Goal: Check status: Check status

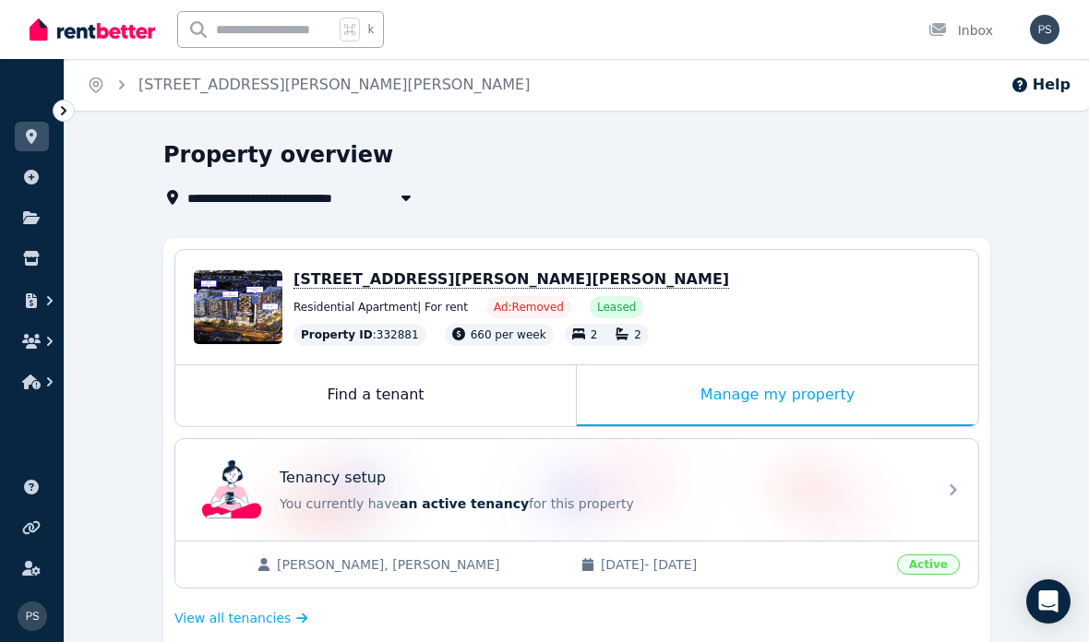
click at [529, 285] on span "[STREET_ADDRESS][PERSON_NAME][PERSON_NAME]" at bounding box center [512, 279] width 436 height 18
click at [263, 316] on div "Edit" at bounding box center [254, 328] width 49 height 26
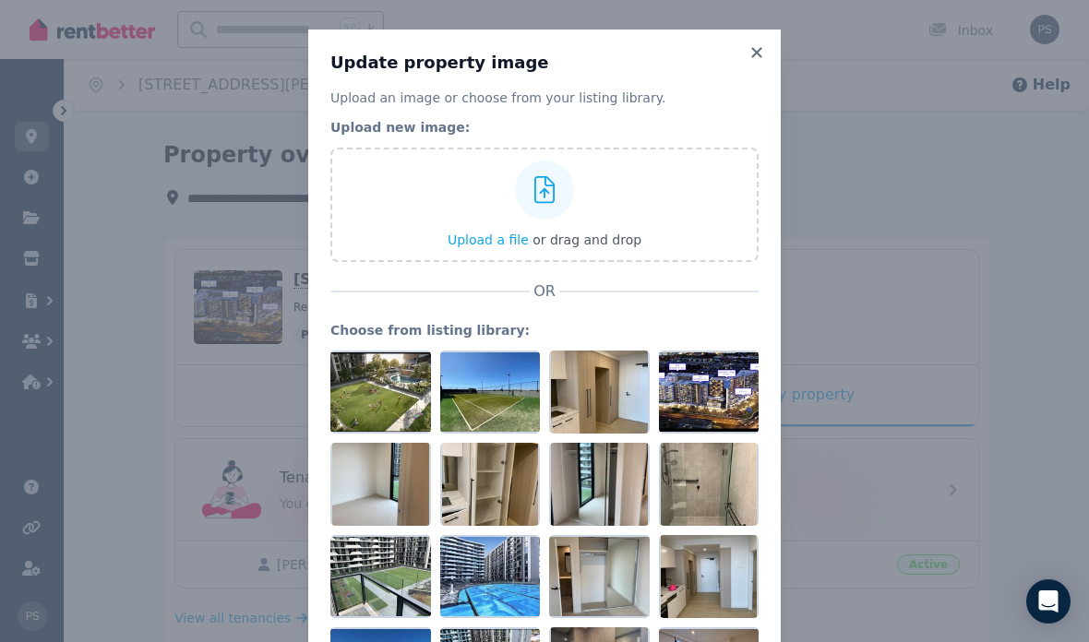
click at [749, 44] on icon at bounding box center [757, 52] width 18 height 17
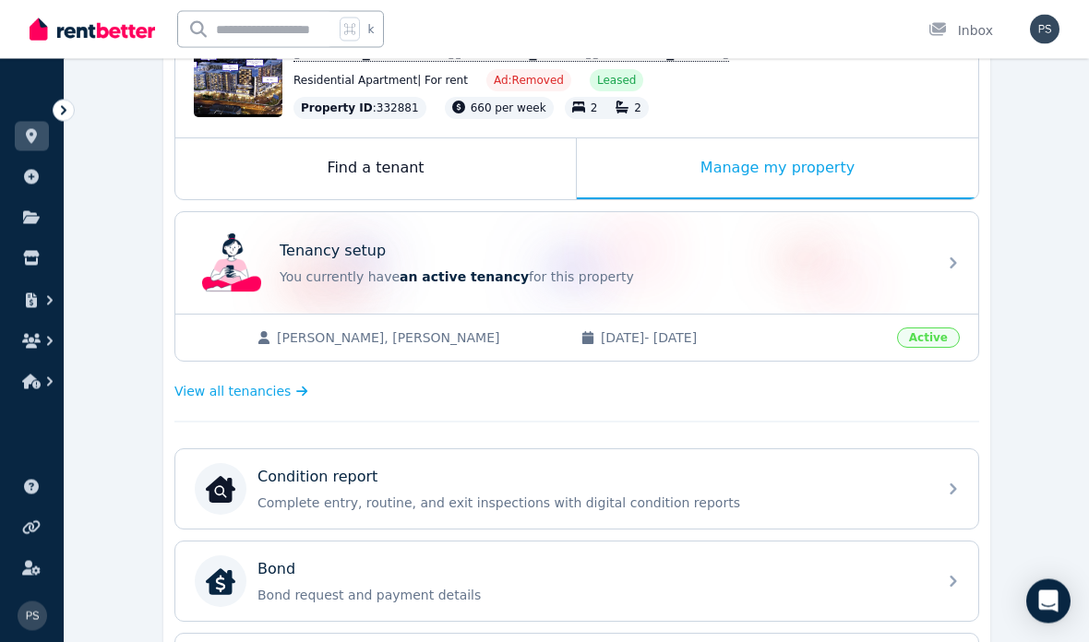
scroll to position [227, 0]
click at [948, 272] on div "Tenancy setup You currently have an active tenancy for this property" at bounding box center [576, 263] width 803 height 102
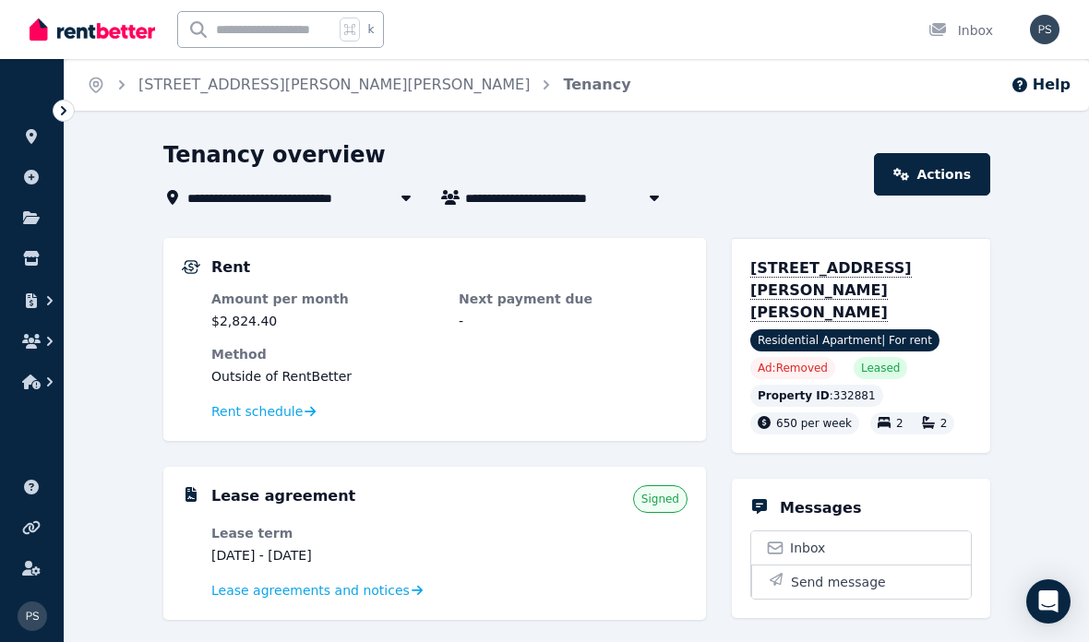
click at [563, 338] on dl "Amount per month $2,824.40 Next payment due - Method Outside of RentBetter Rent…" at bounding box center [449, 356] width 476 height 133
click at [288, 417] on span "Rent schedule" at bounding box center [256, 411] width 91 height 18
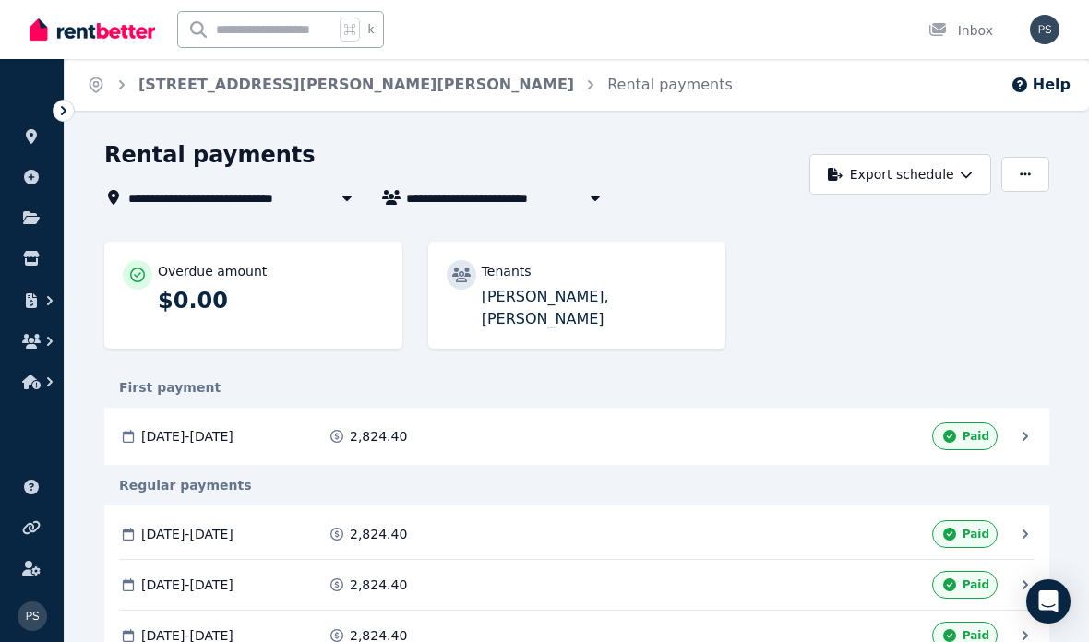
click at [1027, 183] on button "button" at bounding box center [1026, 174] width 48 height 35
click at [581, 199] on button "button" at bounding box center [595, 197] width 33 height 22
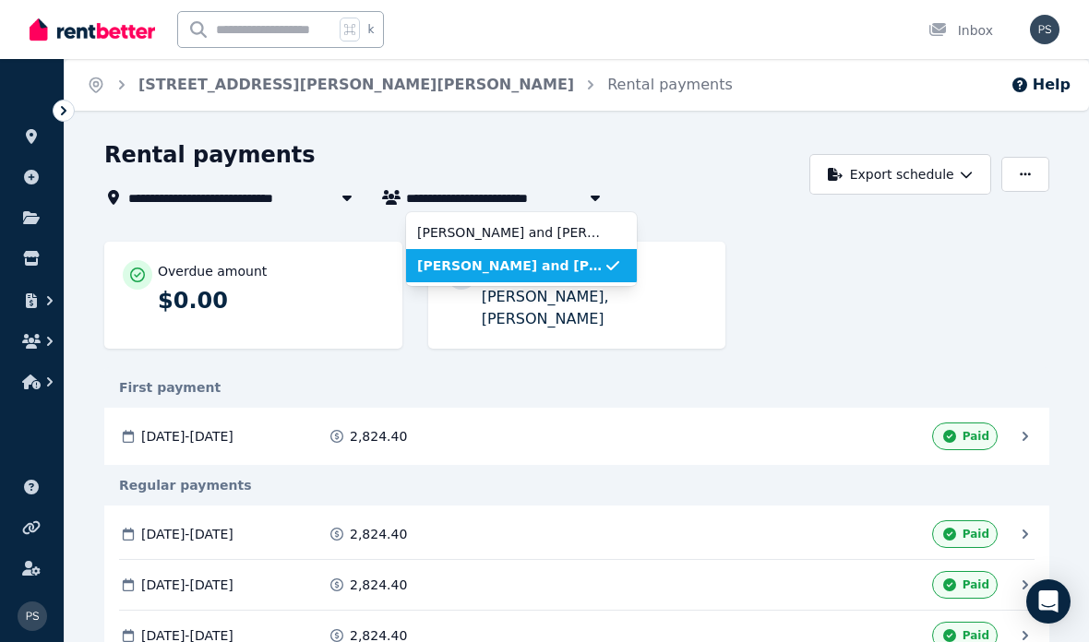
click at [584, 232] on span "[PERSON_NAME] and [PERSON_NAME] [PERSON_NAME]" at bounding box center [510, 232] width 186 height 18
type input "**********"
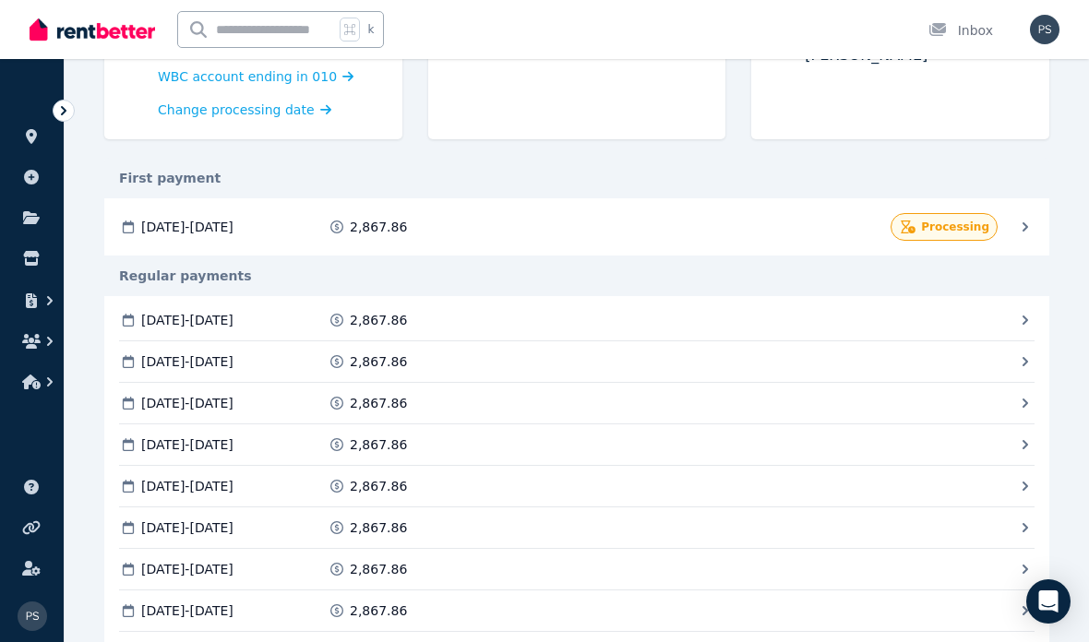
scroll to position [283, 0]
click at [1018, 234] on icon at bounding box center [1025, 230] width 18 height 18
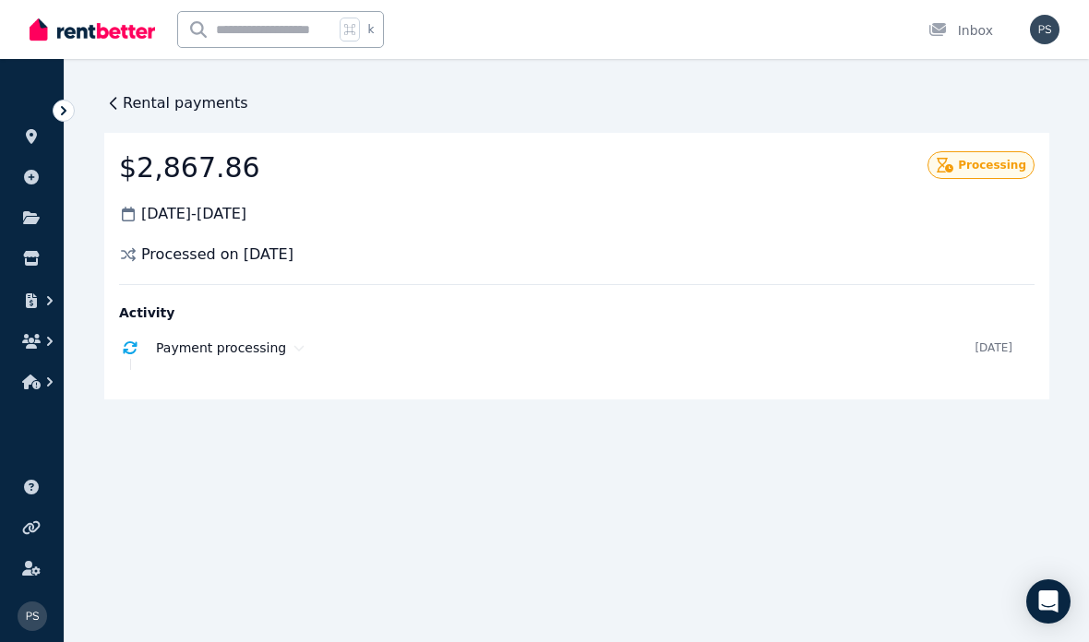
click at [117, 111] on icon at bounding box center [113, 103] width 18 height 18
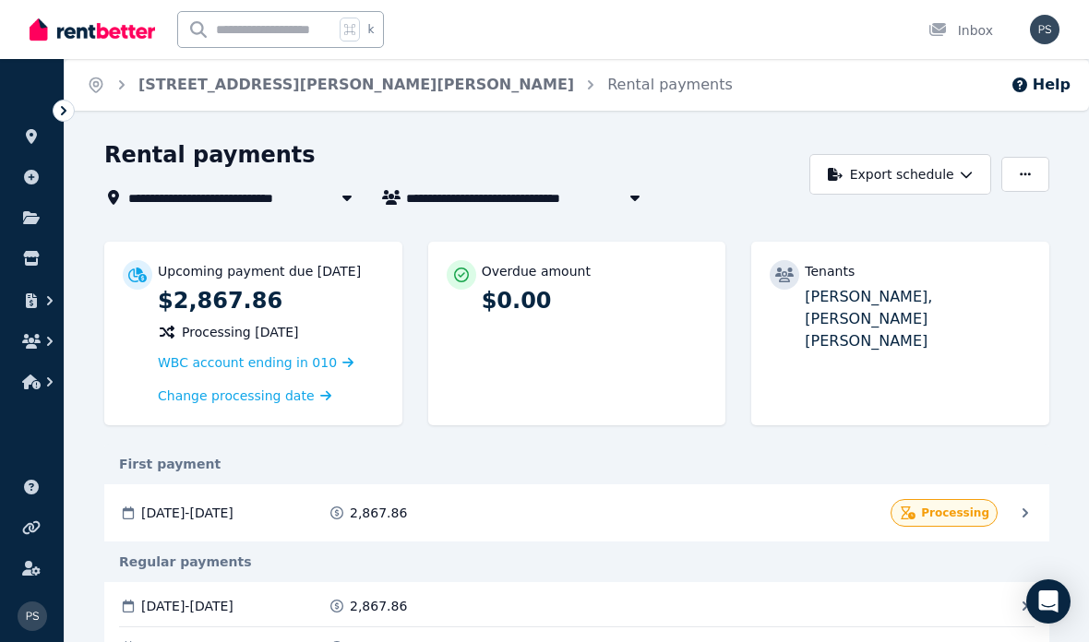
click at [360, 77] on link "[STREET_ADDRESS][PERSON_NAME][PERSON_NAME]" at bounding box center [356, 85] width 436 height 18
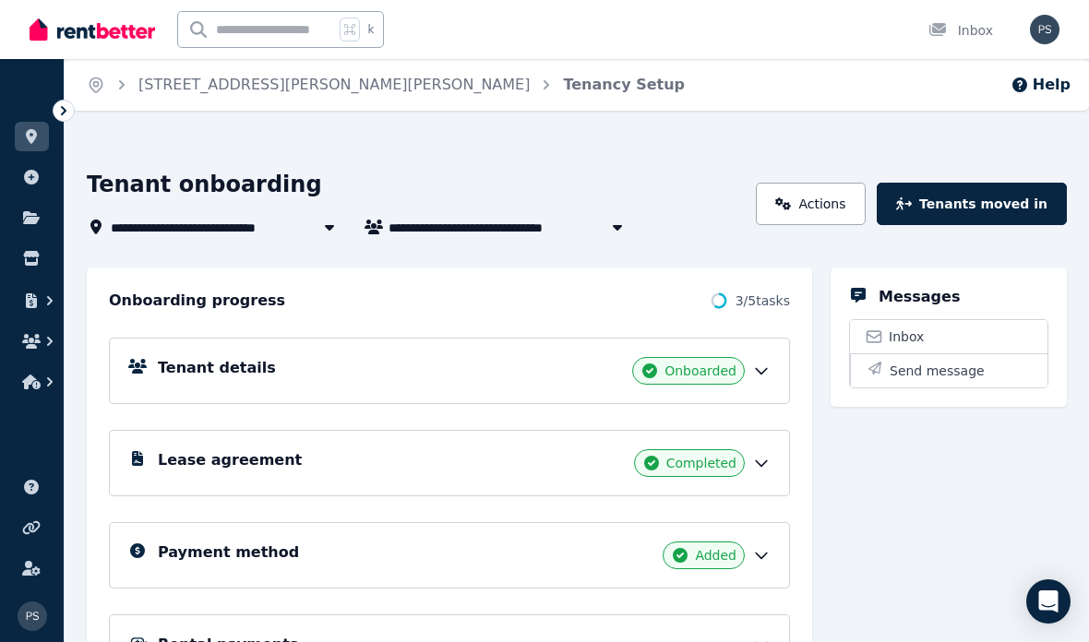
click at [613, 225] on icon "button" at bounding box center [617, 227] width 18 height 15
type input "**********"
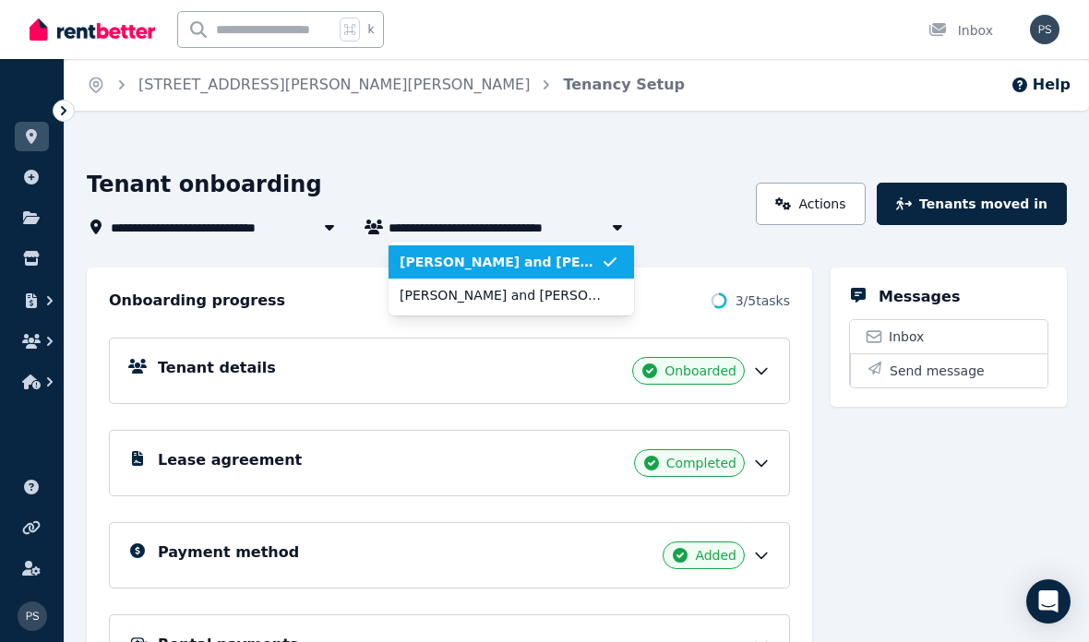
click at [561, 290] on span "[PERSON_NAME] and [PERSON_NAME]" at bounding box center [500, 295] width 201 height 18
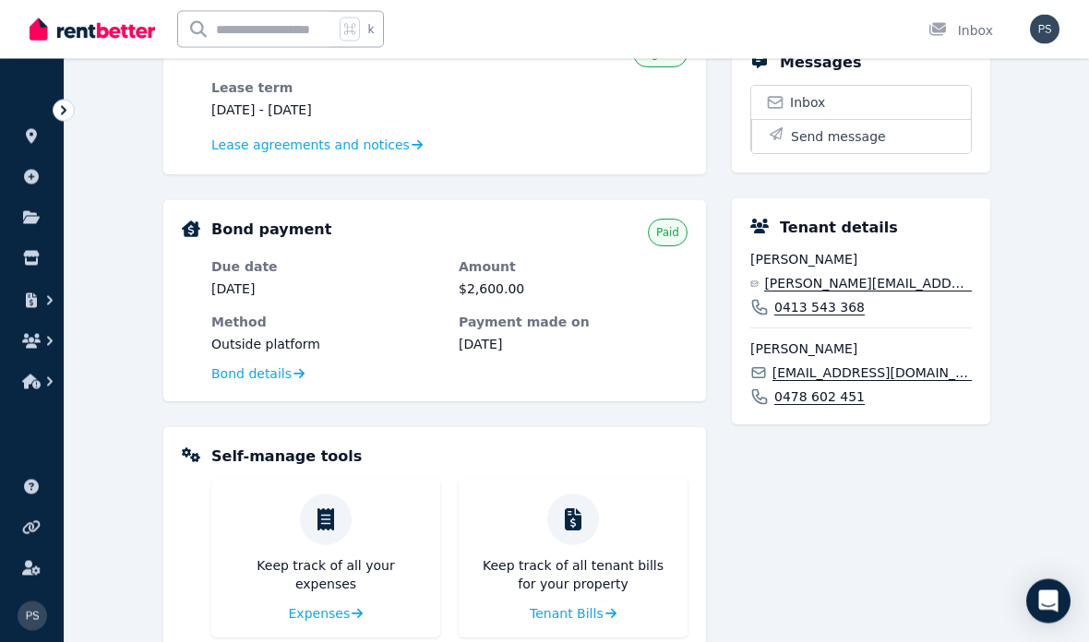
scroll to position [446, 0]
click at [289, 371] on link "Bond details" at bounding box center [257, 374] width 93 height 18
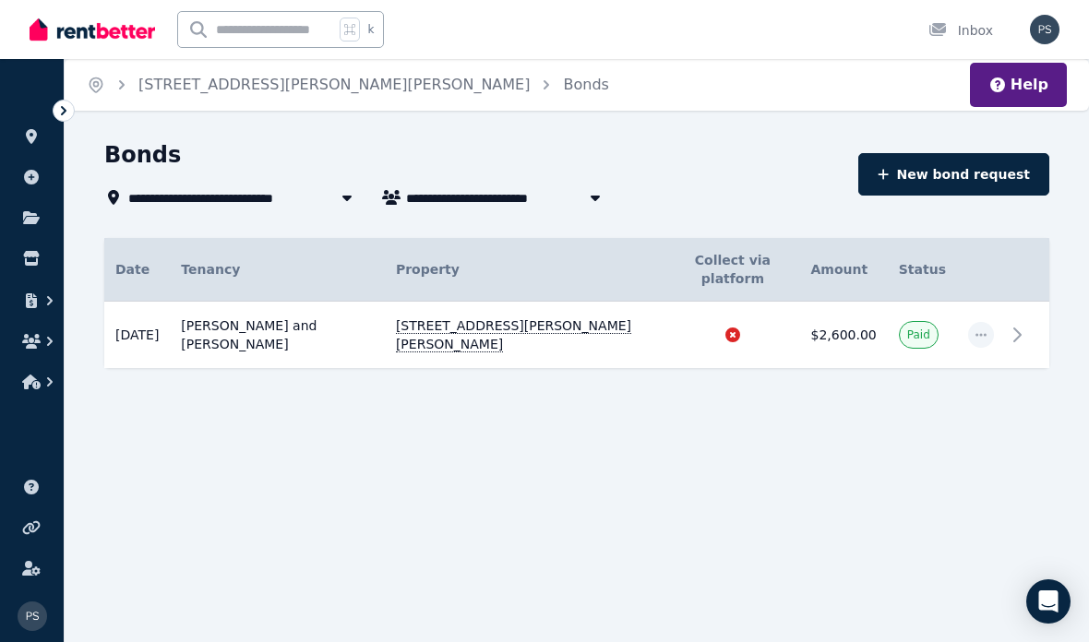
click at [1014, 324] on icon at bounding box center [1017, 335] width 22 height 22
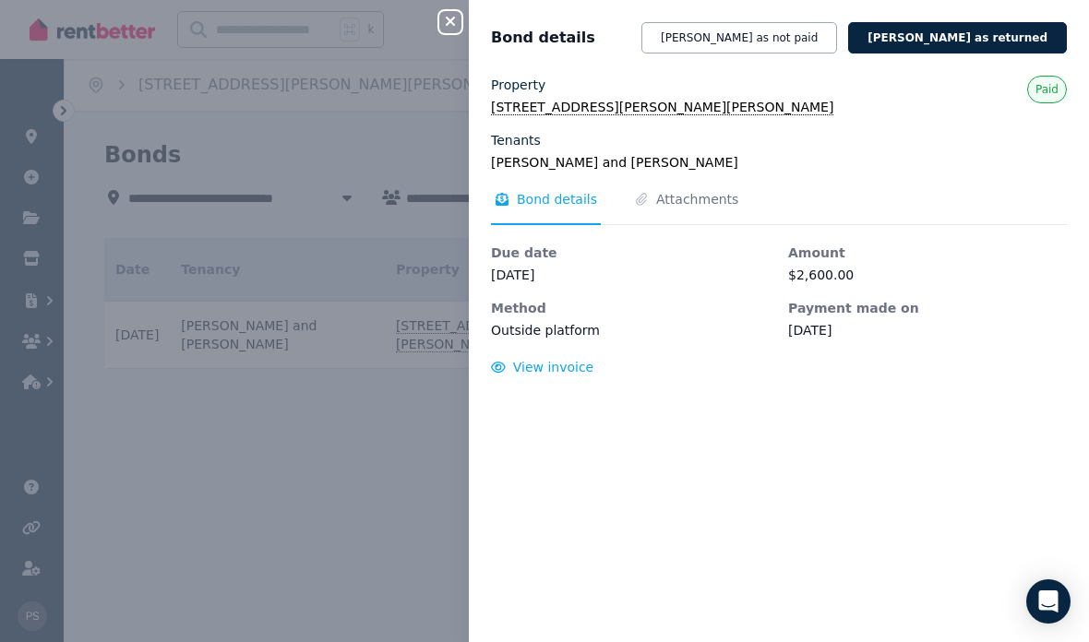
click at [453, 20] on icon "button" at bounding box center [450, 21] width 9 height 9
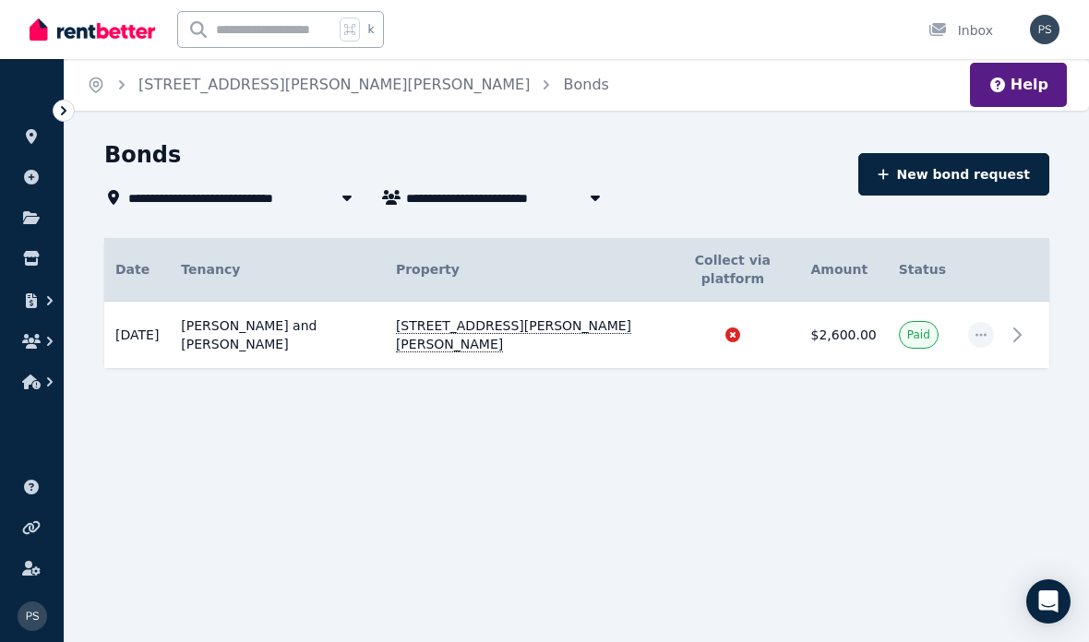
click at [205, 76] on link "[STREET_ADDRESS][PERSON_NAME][PERSON_NAME]" at bounding box center [333, 85] width 391 height 18
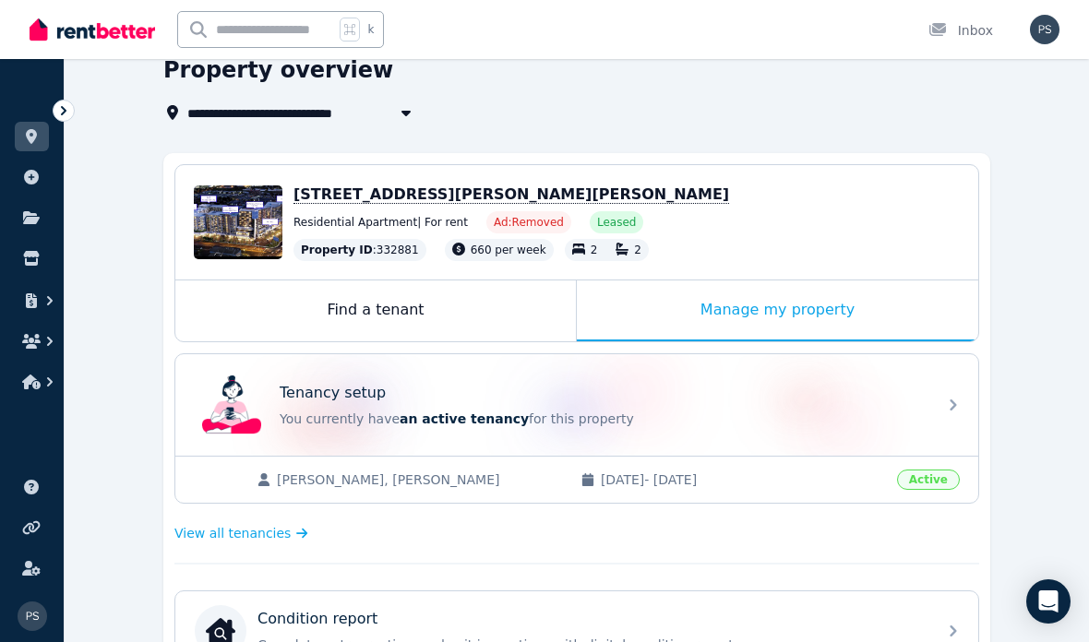
scroll to position [99, 0]
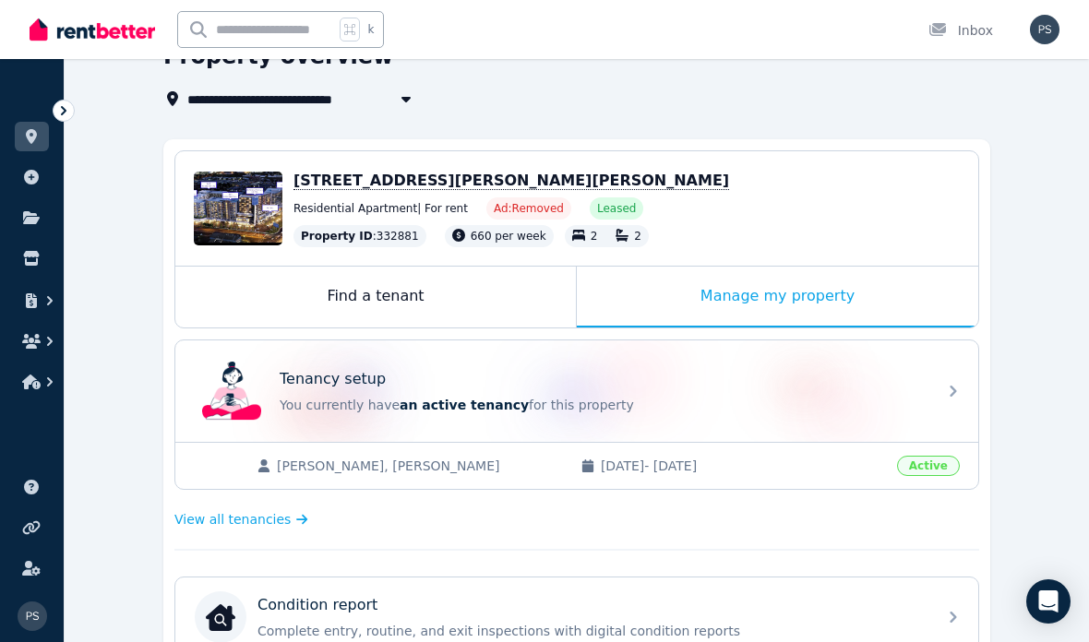
click at [257, 238] on div "Edit" at bounding box center [254, 229] width 49 height 26
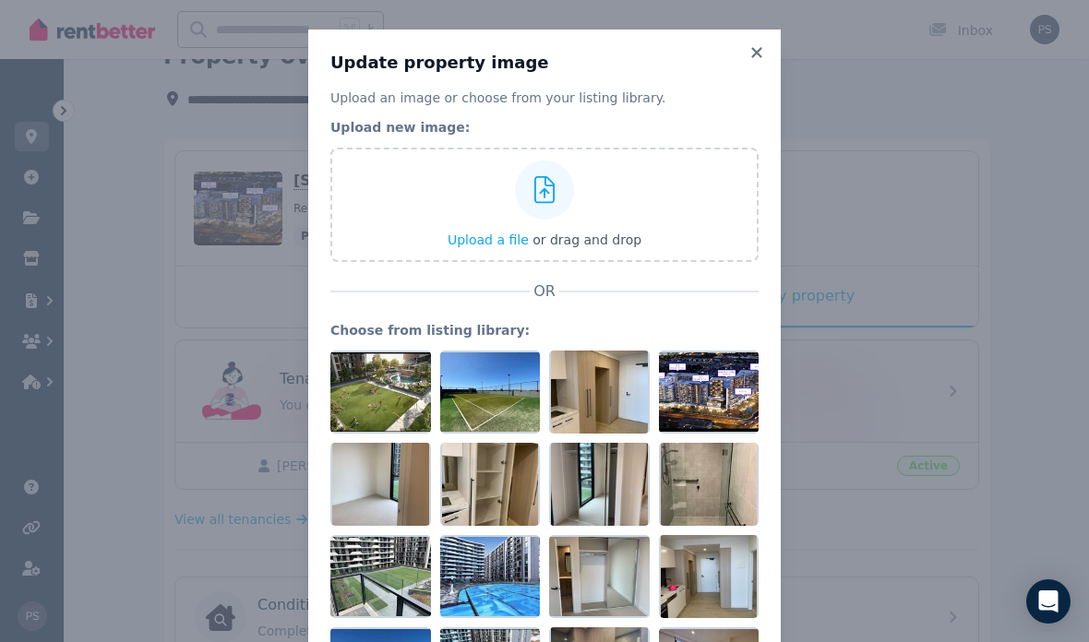
click at [756, 50] on icon at bounding box center [757, 52] width 18 height 17
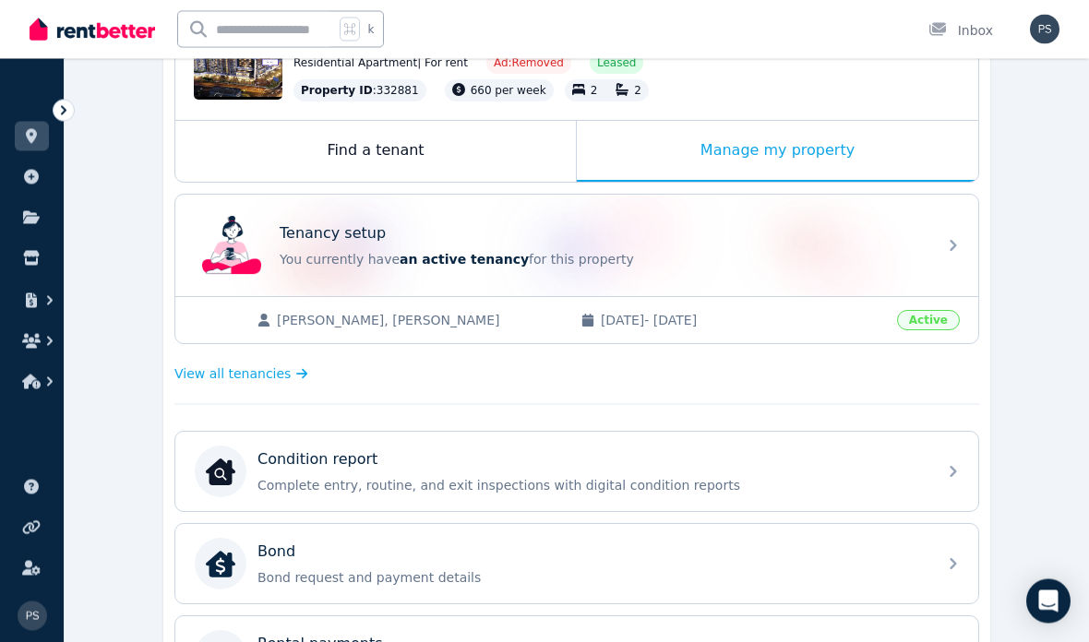
scroll to position [251, 0]
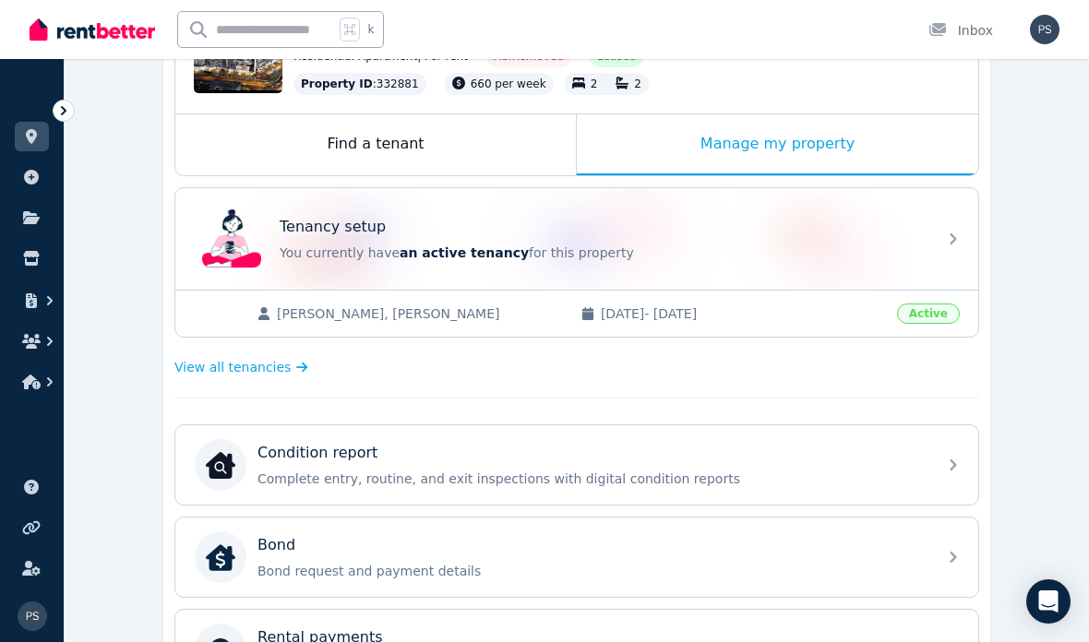
click at [965, 248] on icon at bounding box center [953, 239] width 22 height 22
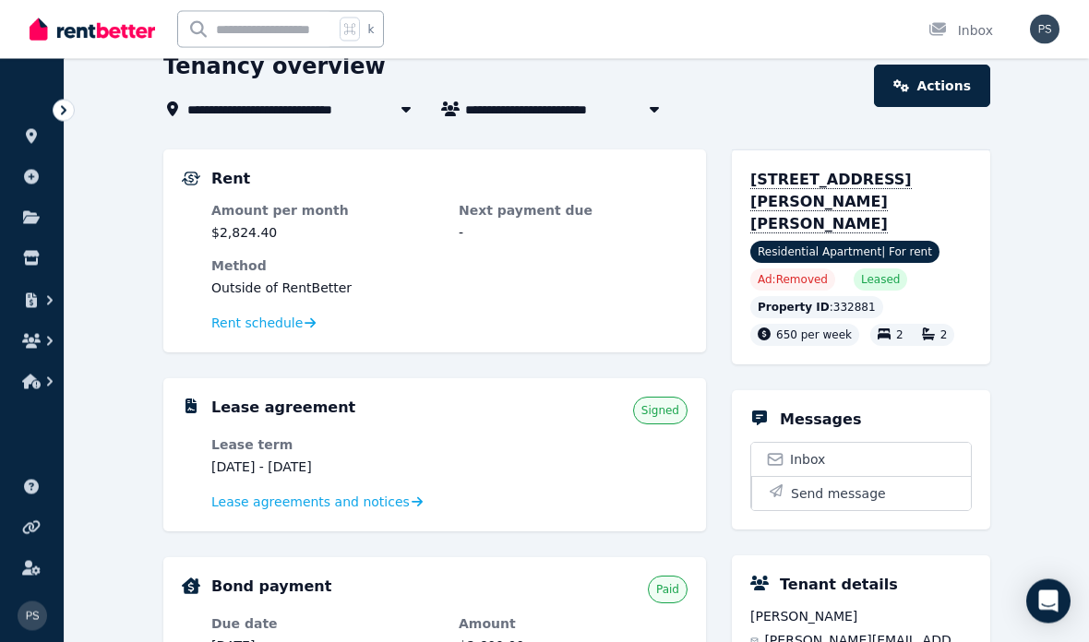
scroll to position [89, 0]
click at [385, 504] on span "Lease agreements and notices" at bounding box center [310, 502] width 198 height 18
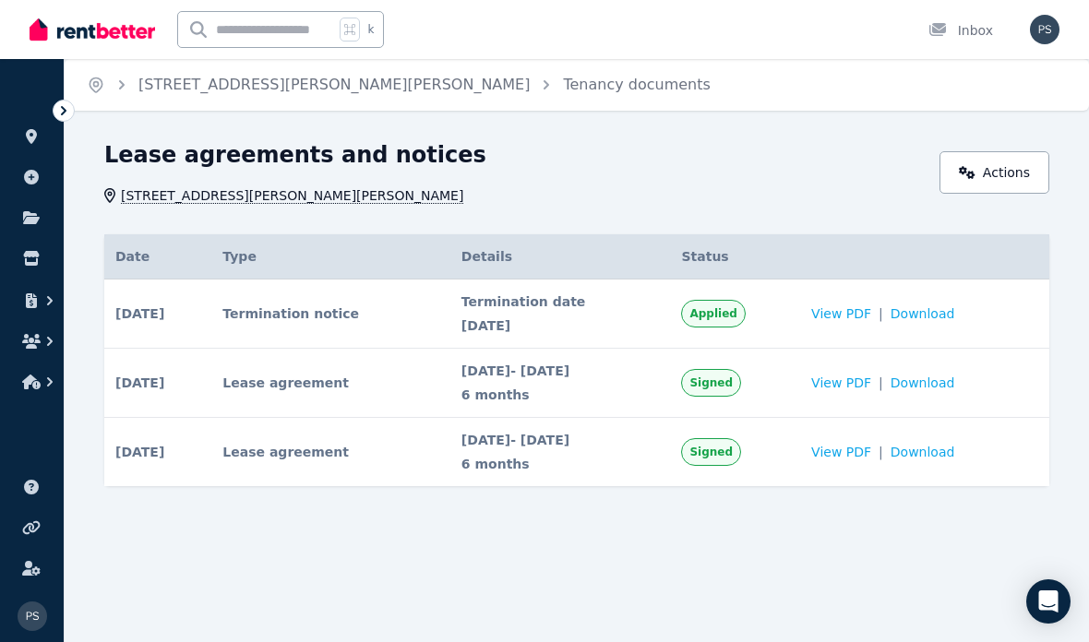
click at [1022, 186] on link "Actions" at bounding box center [995, 172] width 110 height 42
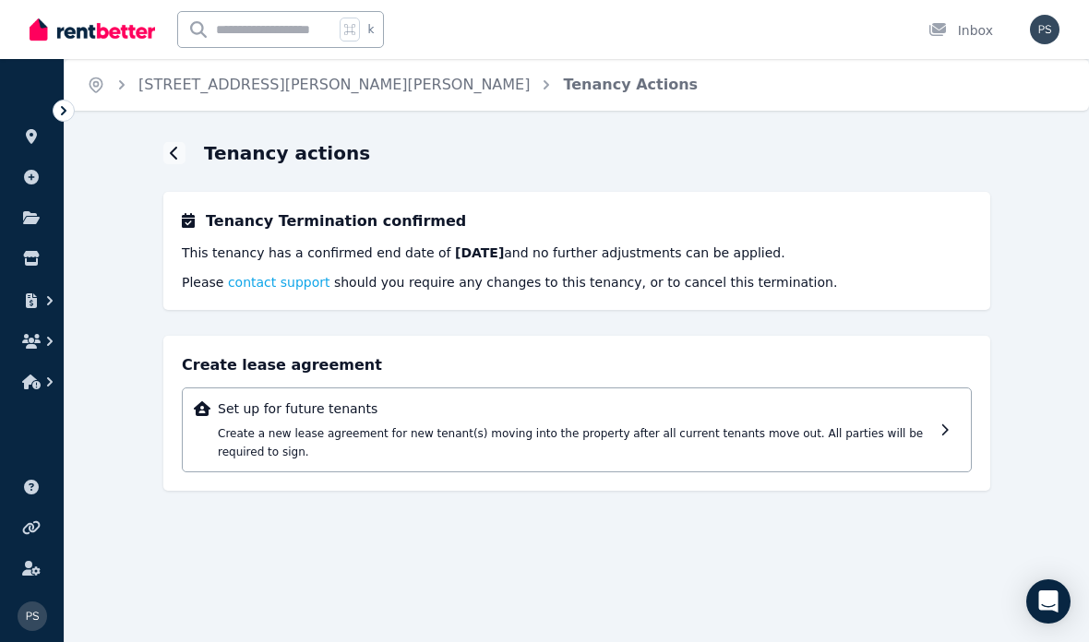
click at [179, 160] on div at bounding box center [174, 153] width 22 height 22
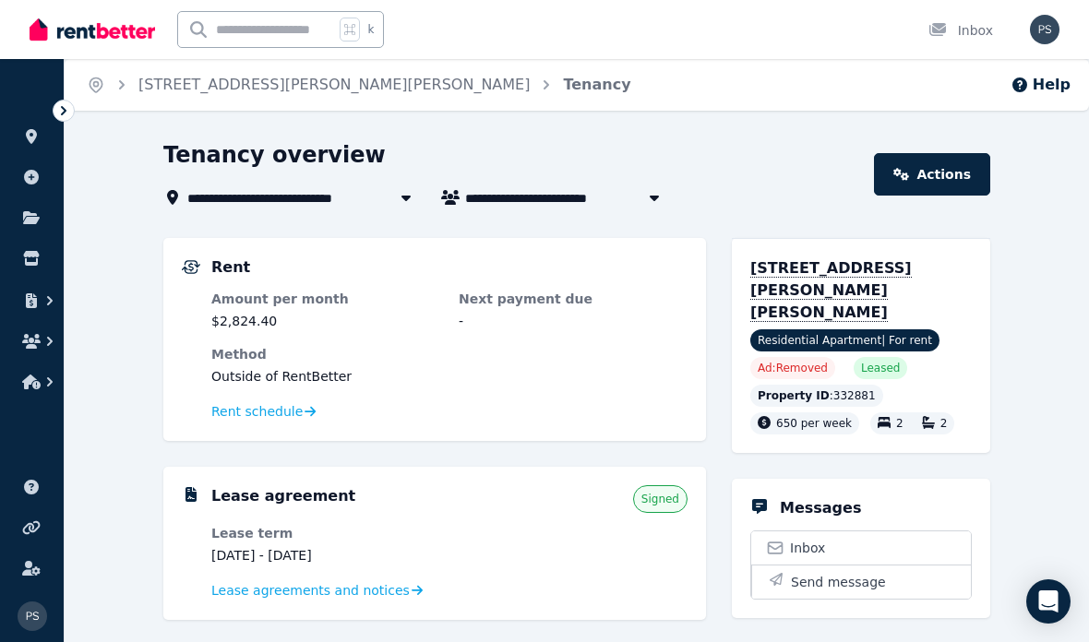
click at [648, 193] on icon "button" at bounding box center [654, 197] width 18 height 15
type input "**********"
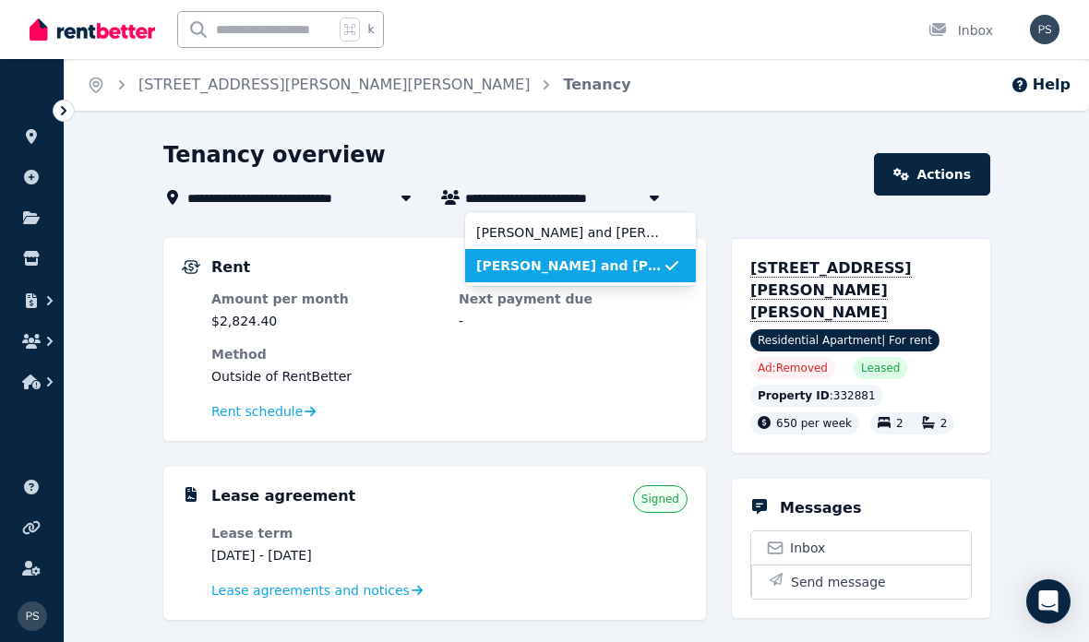
click at [626, 234] on span "[PERSON_NAME] and [PERSON_NAME] [PERSON_NAME]" at bounding box center [569, 232] width 186 height 18
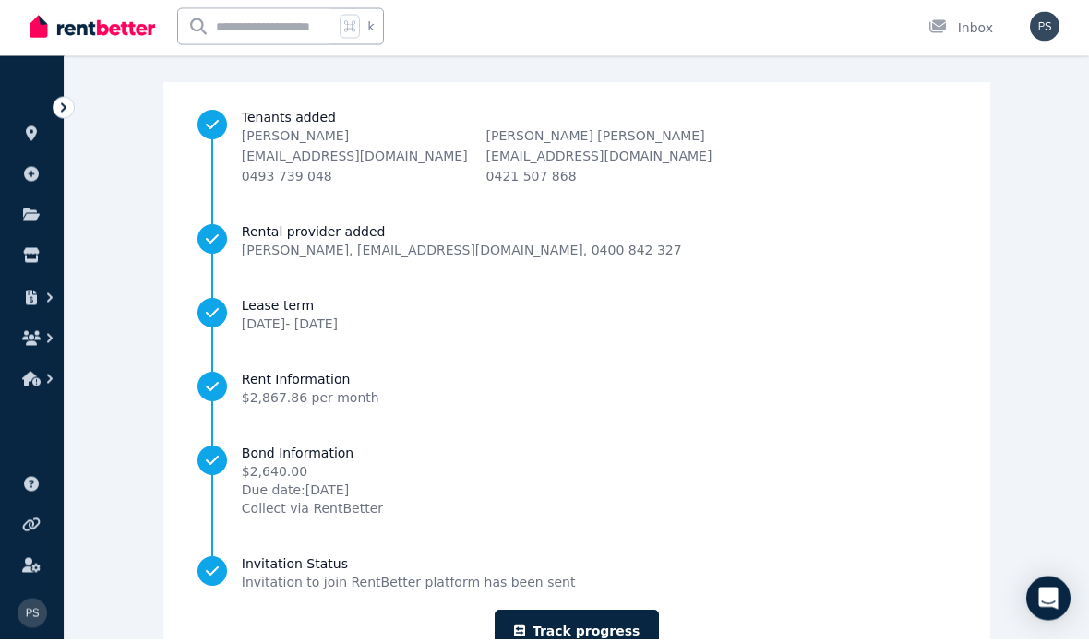
scroll to position [151, 0]
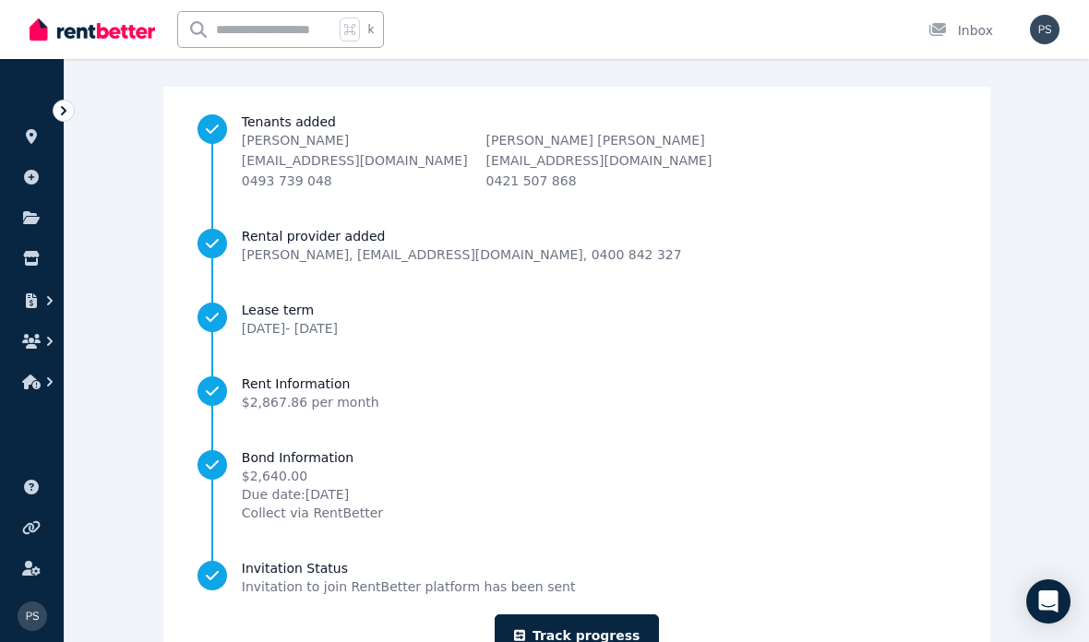
click at [630, 642] on link "Track progress" at bounding box center [577, 636] width 165 height 42
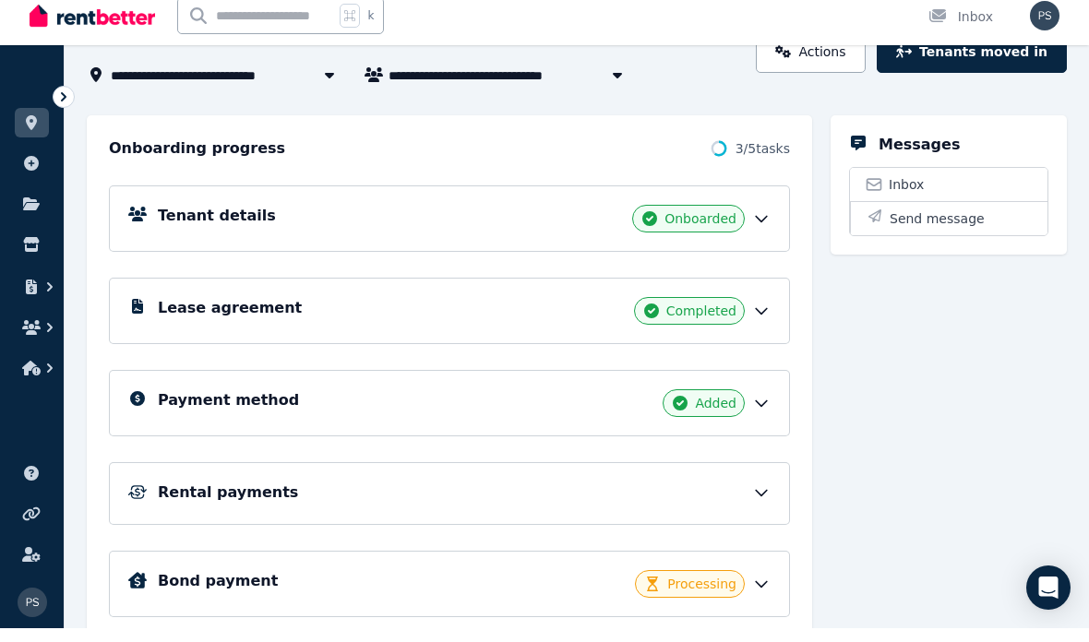
scroll to position [138, 0]
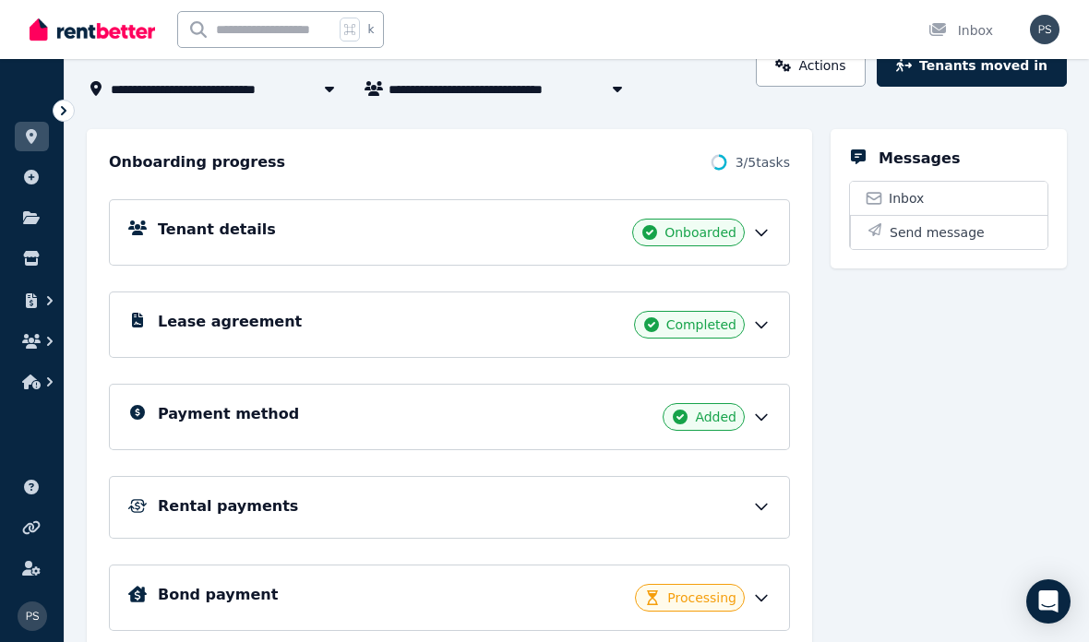
click at [760, 511] on icon at bounding box center [761, 507] width 18 height 18
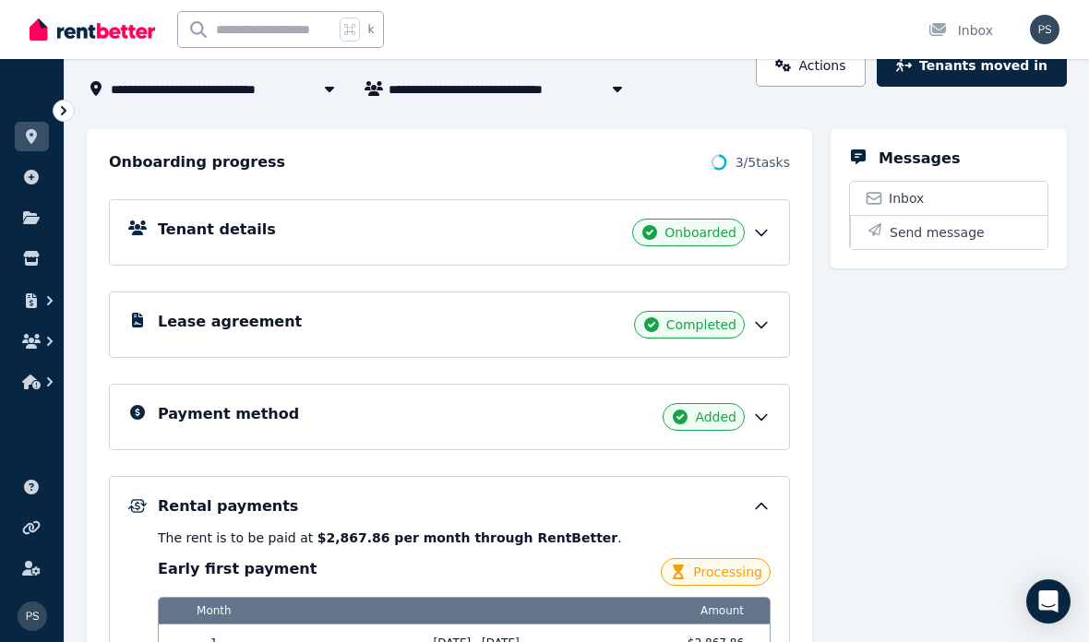
click at [768, 512] on icon at bounding box center [761, 507] width 18 height 18
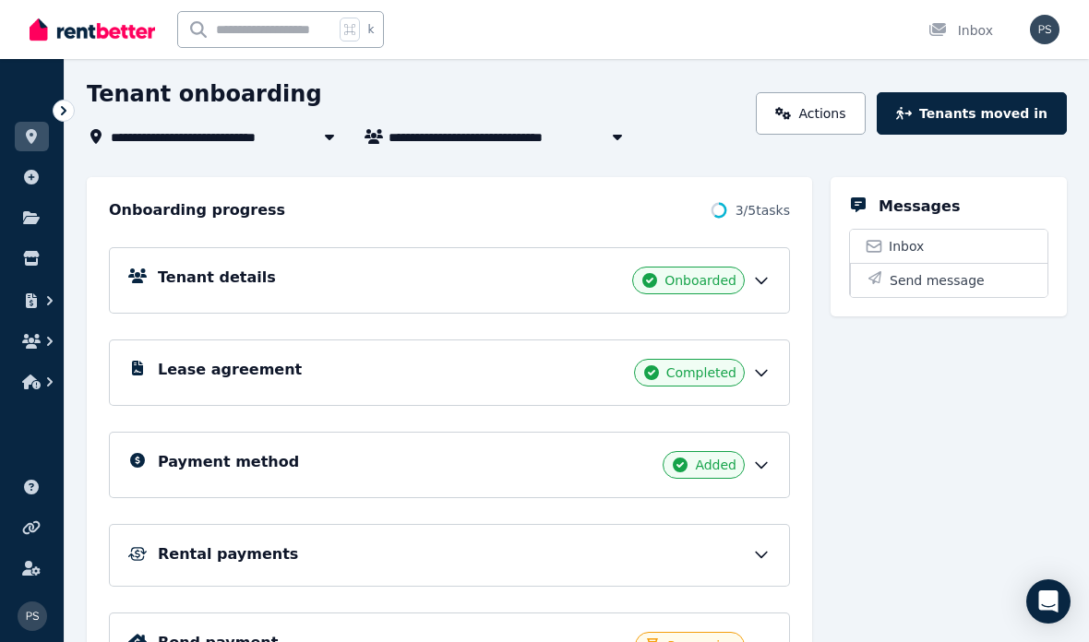
scroll to position [0, 0]
